Goal: Transaction & Acquisition: Book appointment/travel/reservation

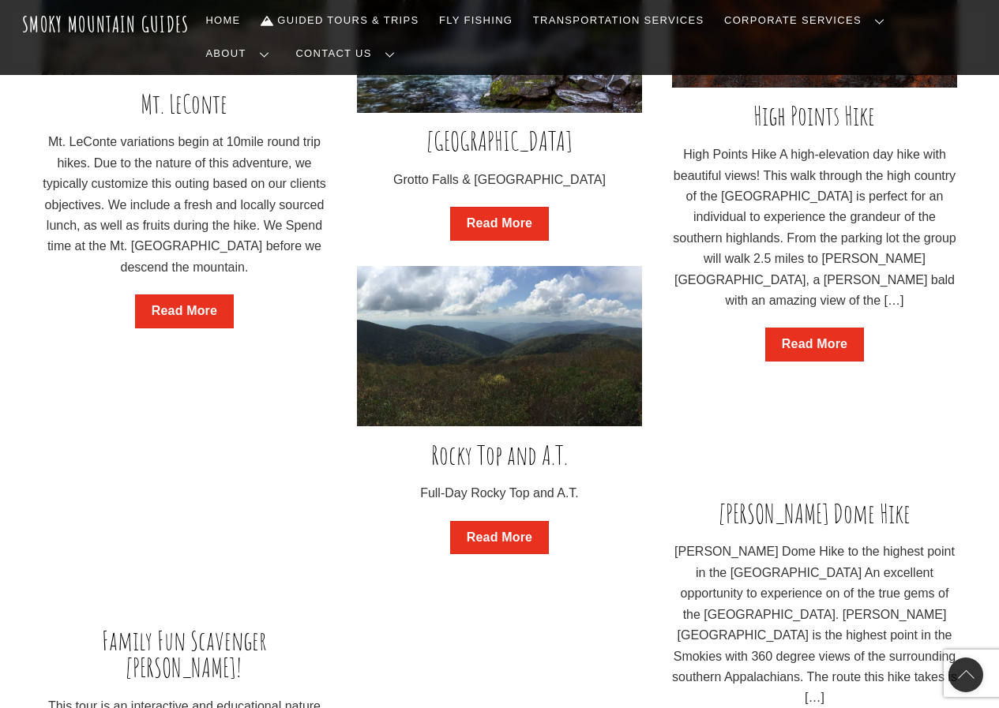
scroll to position [1737, 0]
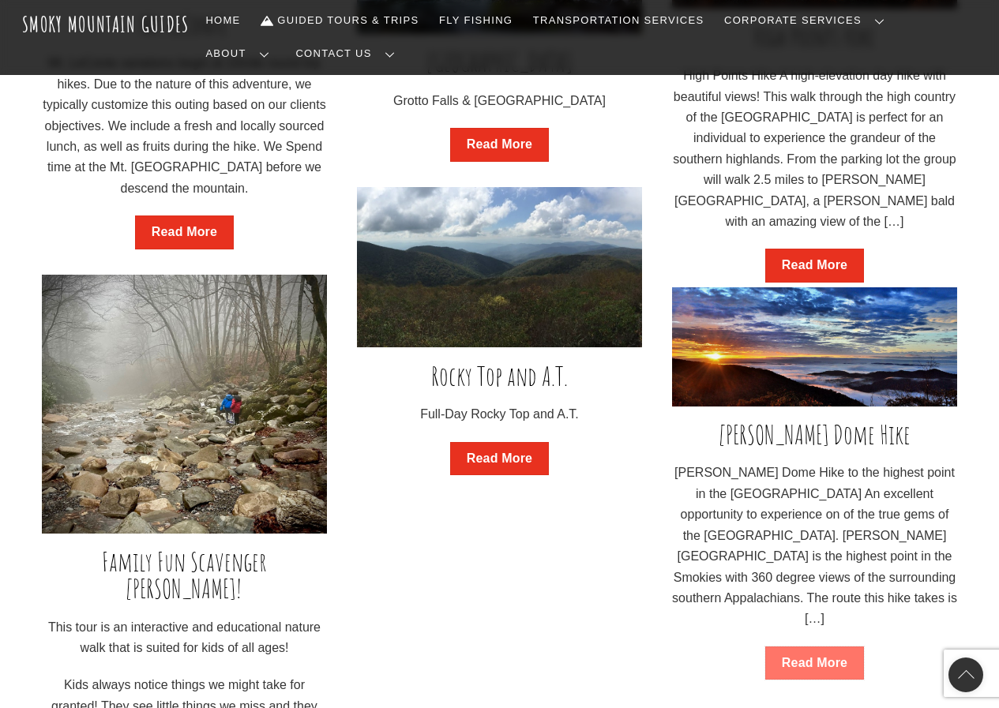
click at [790, 665] on link "Read More" at bounding box center [814, 664] width 99 height 34
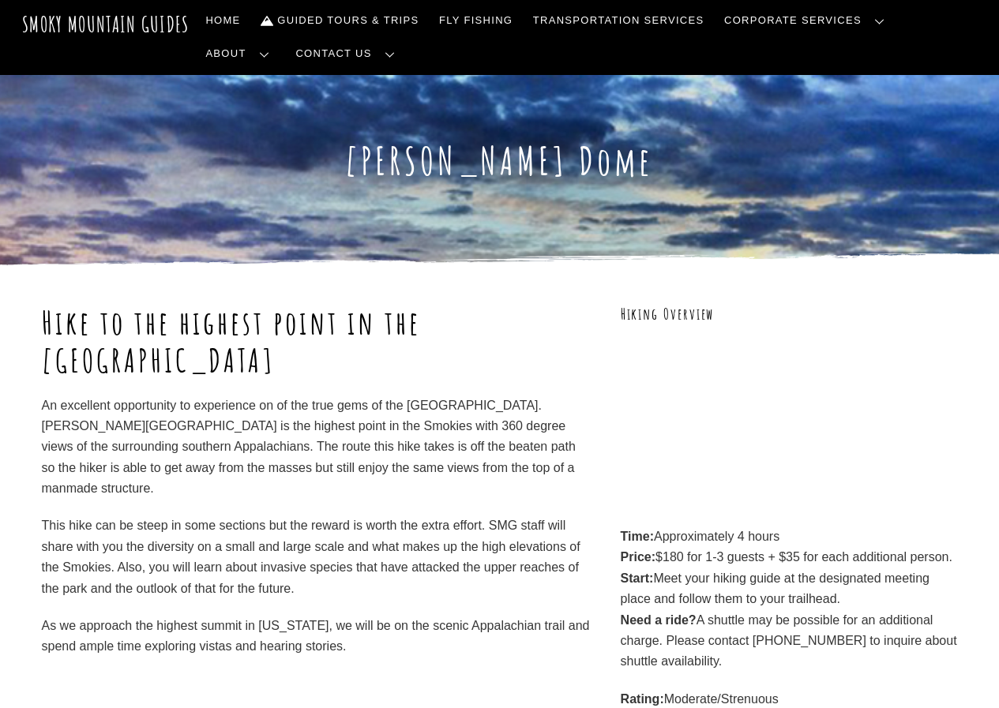
click at [823, 665] on p "Time: Approximately 4 hours Price: $180 for 1-3 guests + $35 for each additiona…" at bounding box center [789, 600] width 337 height 146
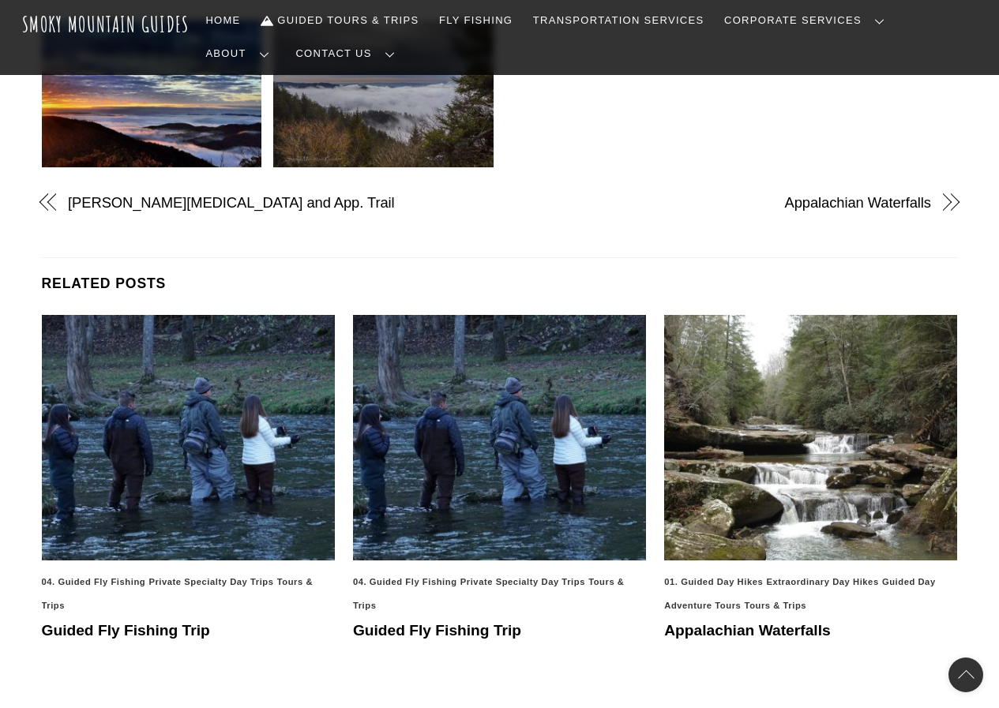
scroll to position [947, 0]
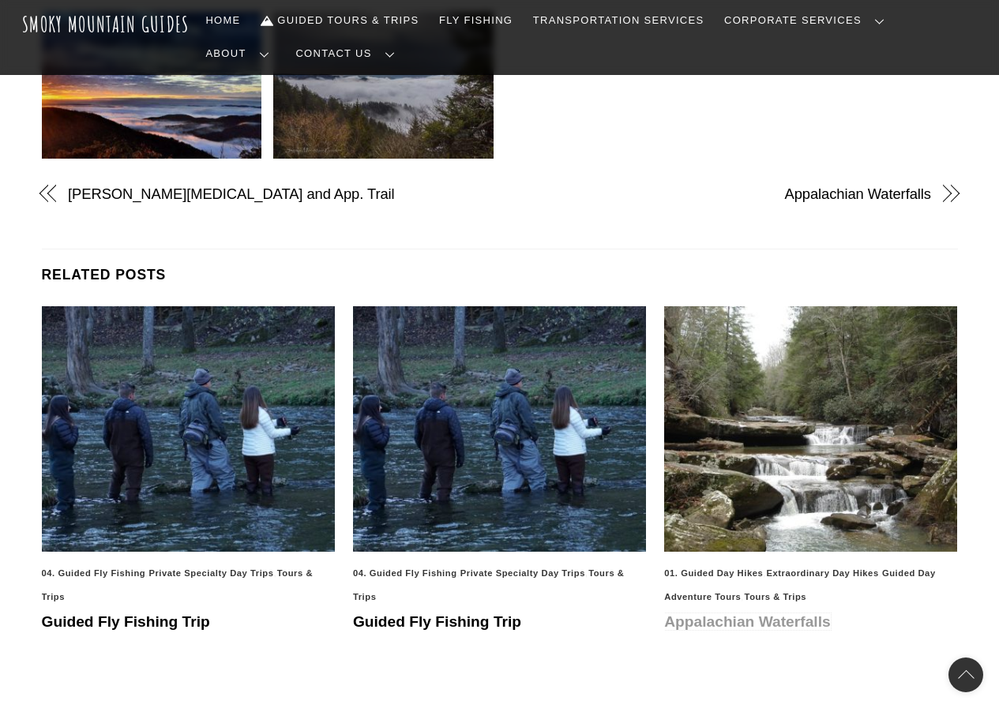
click at [821, 624] on link "Appalachian Waterfalls" at bounding box center [747, 621] width 166 height 17
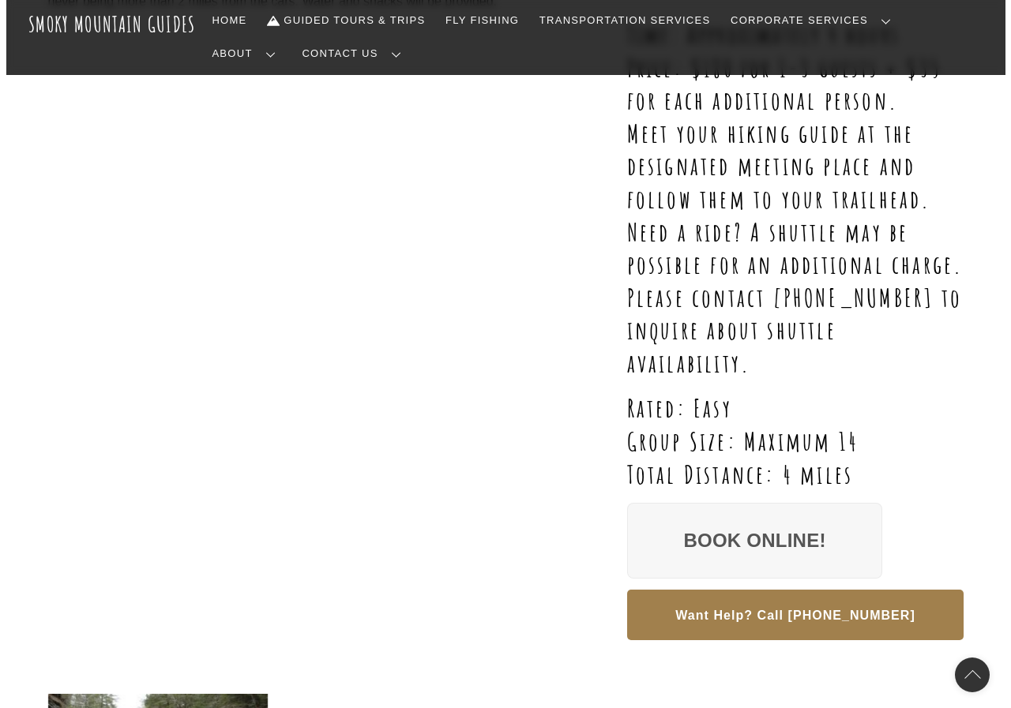
scroll to position [553, 0]
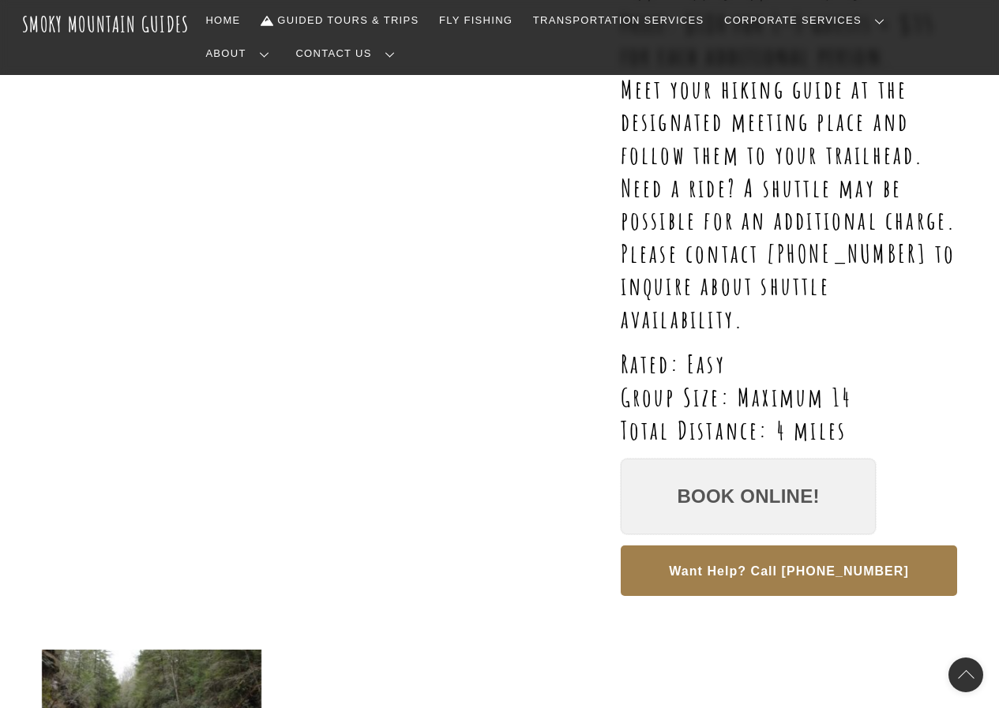
click at [718, 508] on link "Book Online!" at bounding box center [749, 497] width 256 height 76
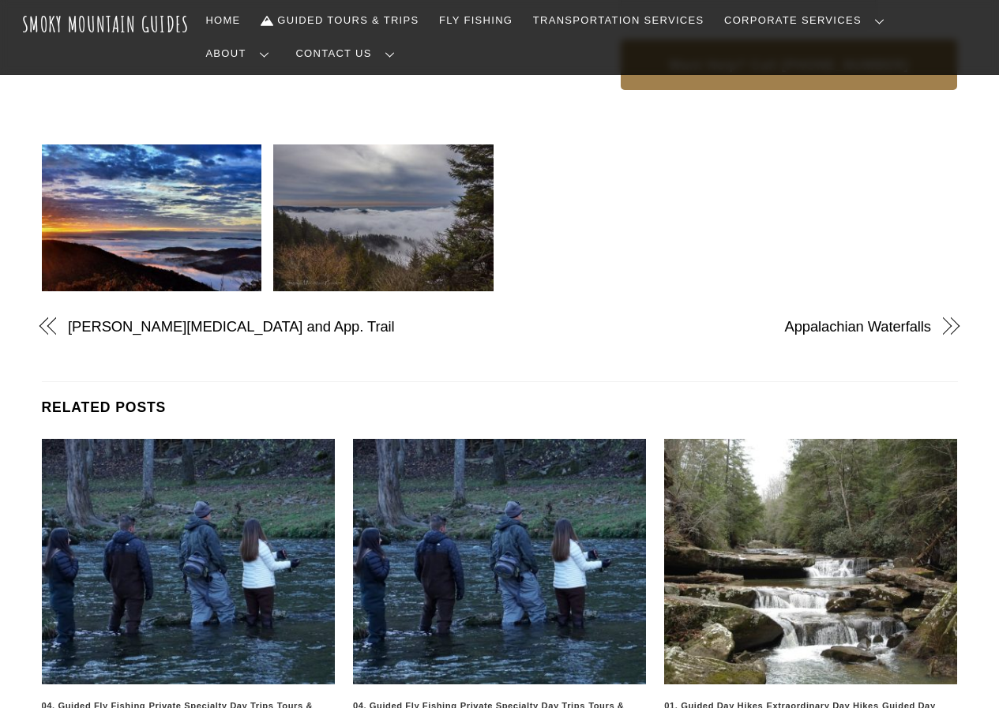
scroll to position [711, 0]
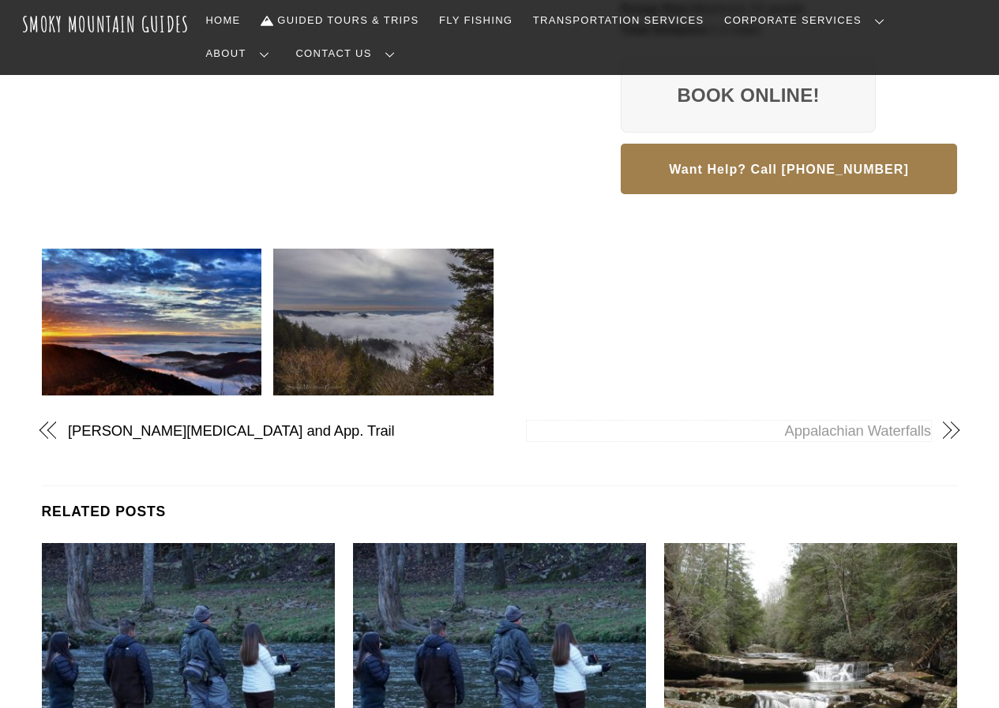
click at [945, 436] on span at bounding box center [950, 431] width 14 height 14
click at [51, 432] on span at bounding box center [48, 431] width 14 height 14
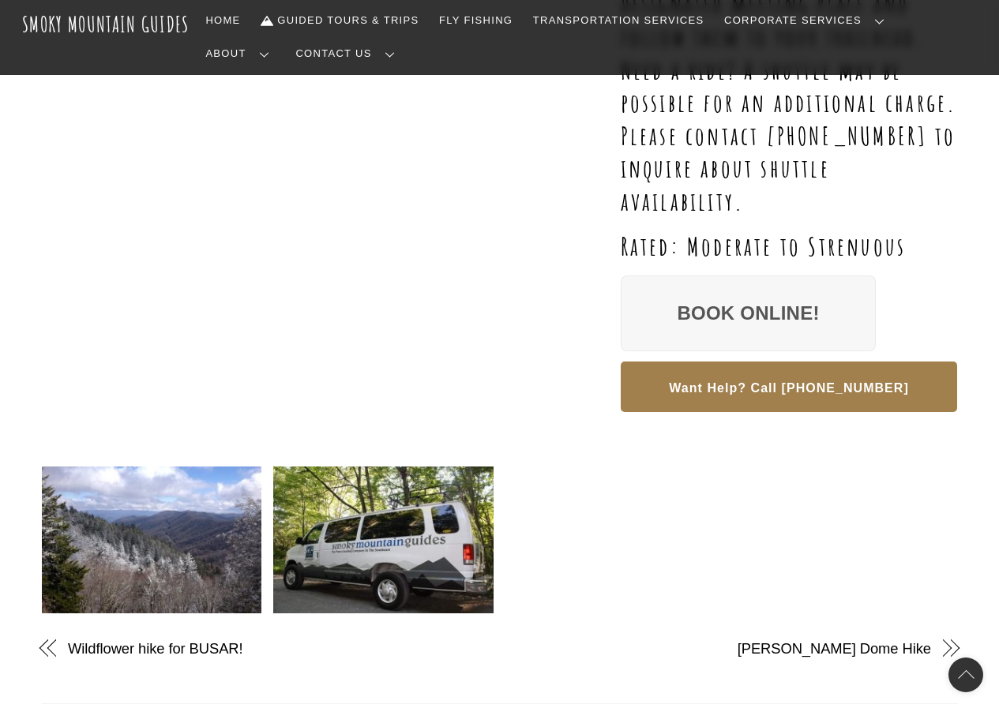
scroll to position [711, 0]
